Goal: Find specific page/section: Find specific page/section

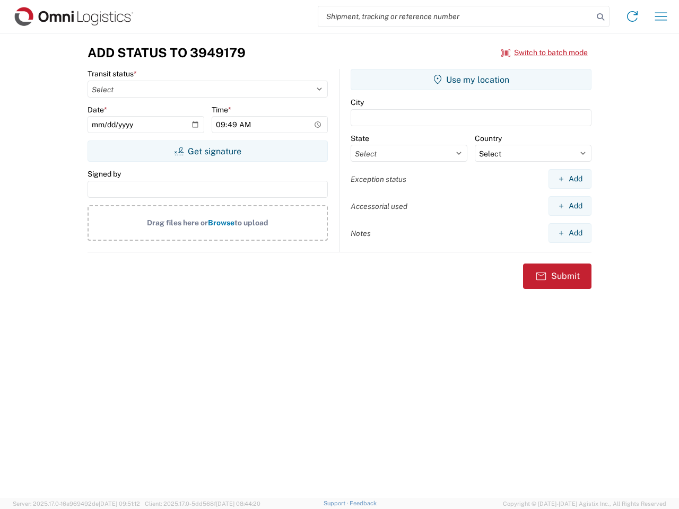
click at [455, 16] on input "search" at bounding box center [455, 16] width 275 height 20
click at [600, 17] on icon at bounding box center [600, 17] width 15 height 15
click at [632, 16] on icon at bounding box center [632, 16] width 17 height 17
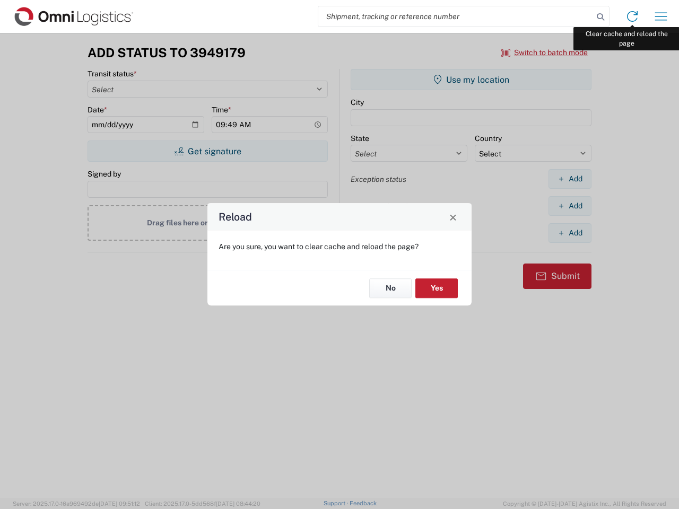
click at [661, 16] on div "Reload Are you sure, you want to clear cache and reload the page? No Yes" at bounding box center [339, 254] width 679 height 509
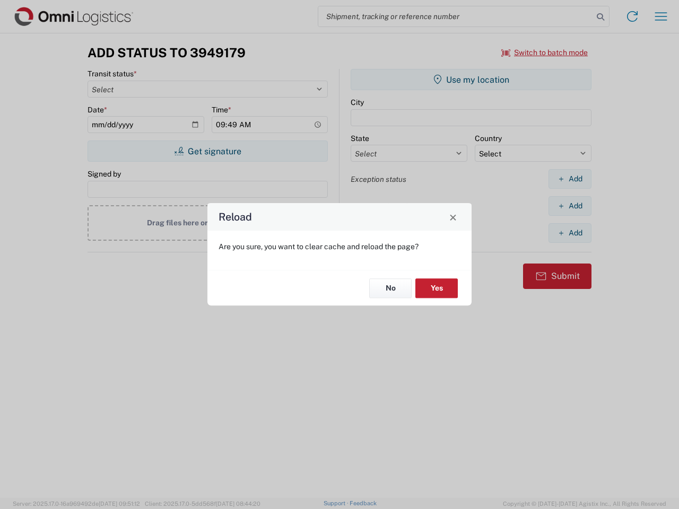
click at [545, 52] on div "Reload Are you sure, you want to clear cache and reload the page? No Yes" at bounding box center [339, 254] width 679 height 509
click at [207, 151] on div "Reload Are you sure, you want to clear cache and reload the page? No Yes" at bounding box center [339, 254] width 679 height 509
click at [471, 80] on div "Reload Are you sure, you want to clear cache and reload the page? No Yes" at bounding box center [339, 254] width 679 height 509
click at [569, 179] on div "Reload Are you sure, you want to clear cache and reload the page? No Yes" at bounding box center [339, 254] width 679 height 509
click at [569, 206] on div "Reload Are you sure, you want to clear cache and reload the page? No Yes" at bounding box center [339, 254] width 679 height 509
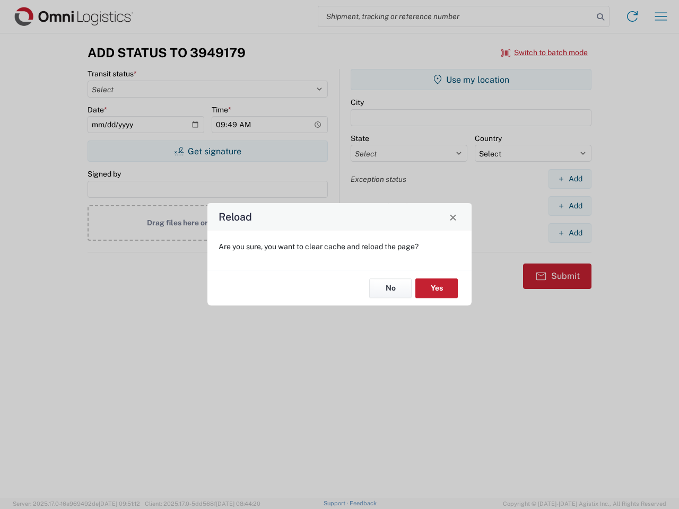
click at [569, 233] on div "Reload Are you sure, you want to clear cache and reload the page? No Yes" at bounding box center [339, 254] width 679 height 509
